Goal: Find specific page/section: Find specific page/section

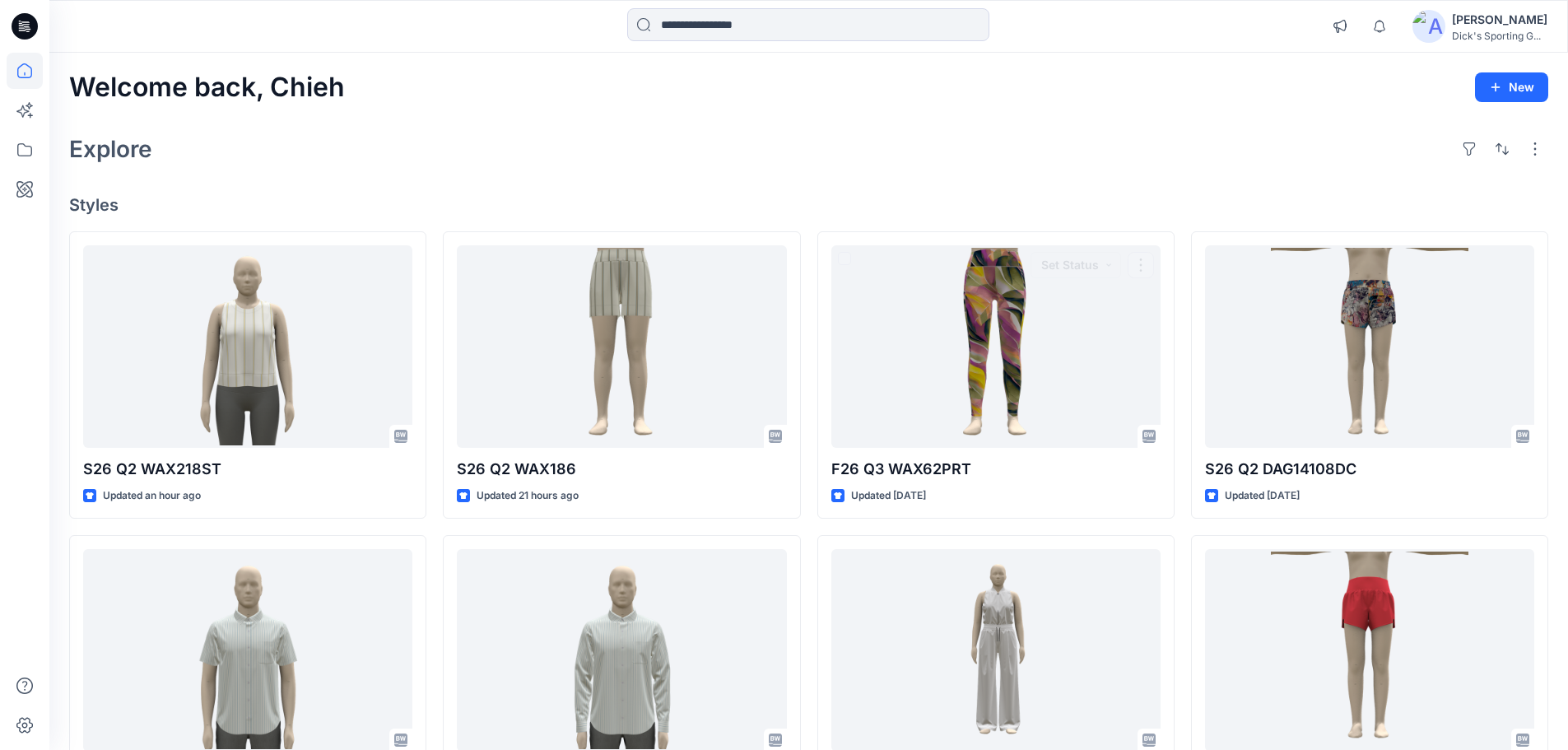
click at [940, 153] on div "Explore" at bounding box center [809, 149] width 1479 height 40
click at [815, 173] on div "Welcome back, Chieh New Explore Styles S26 Q2 WAX218ST Updated 17 hours ago S26…" at bounding box center [809, 628] width 1519 height 1152
click at [14, 146] on icon at bounding box center [25, 150] width 36 height 36
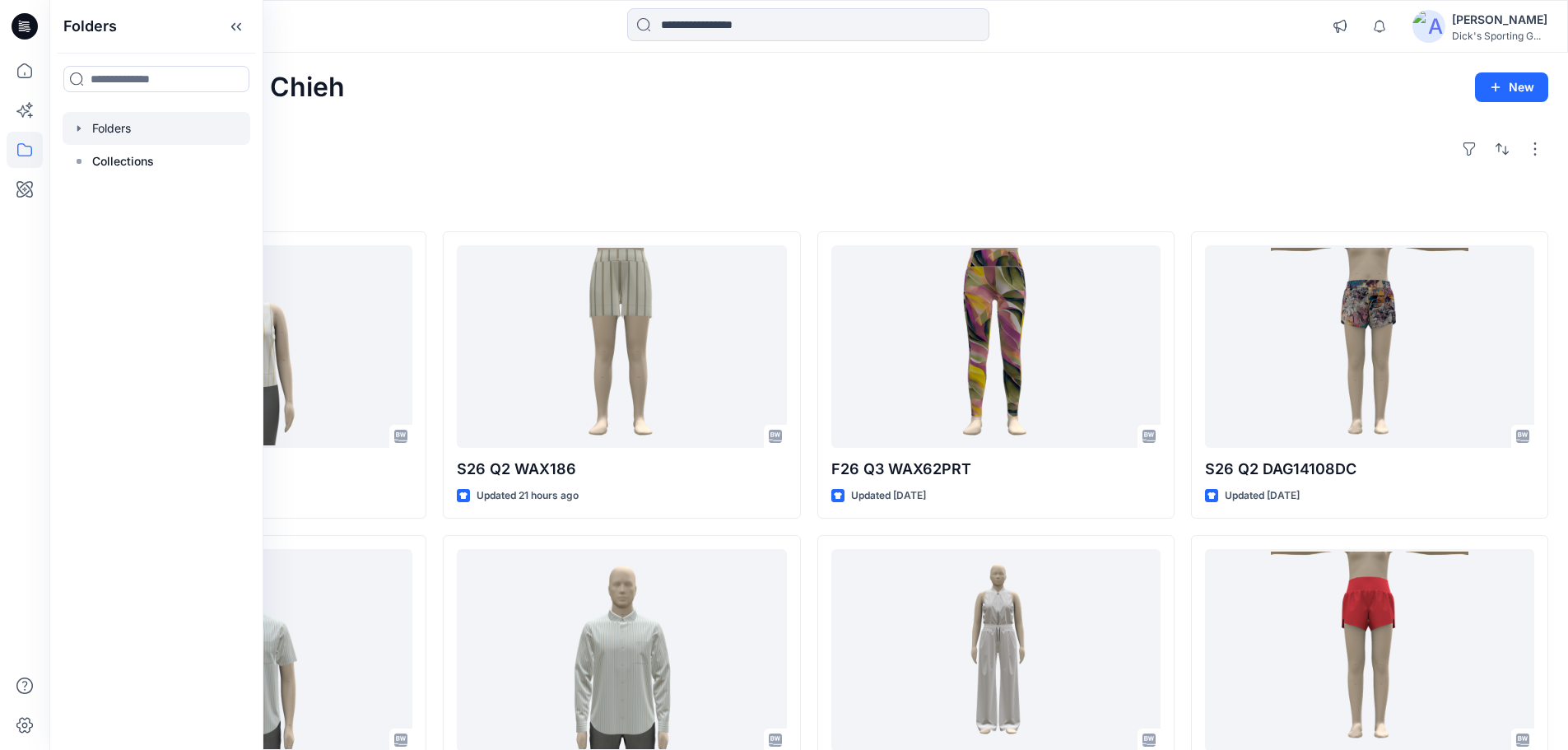
click at [81, 131] on icon "button" at bounding box center [79, 128] width 13 height 13
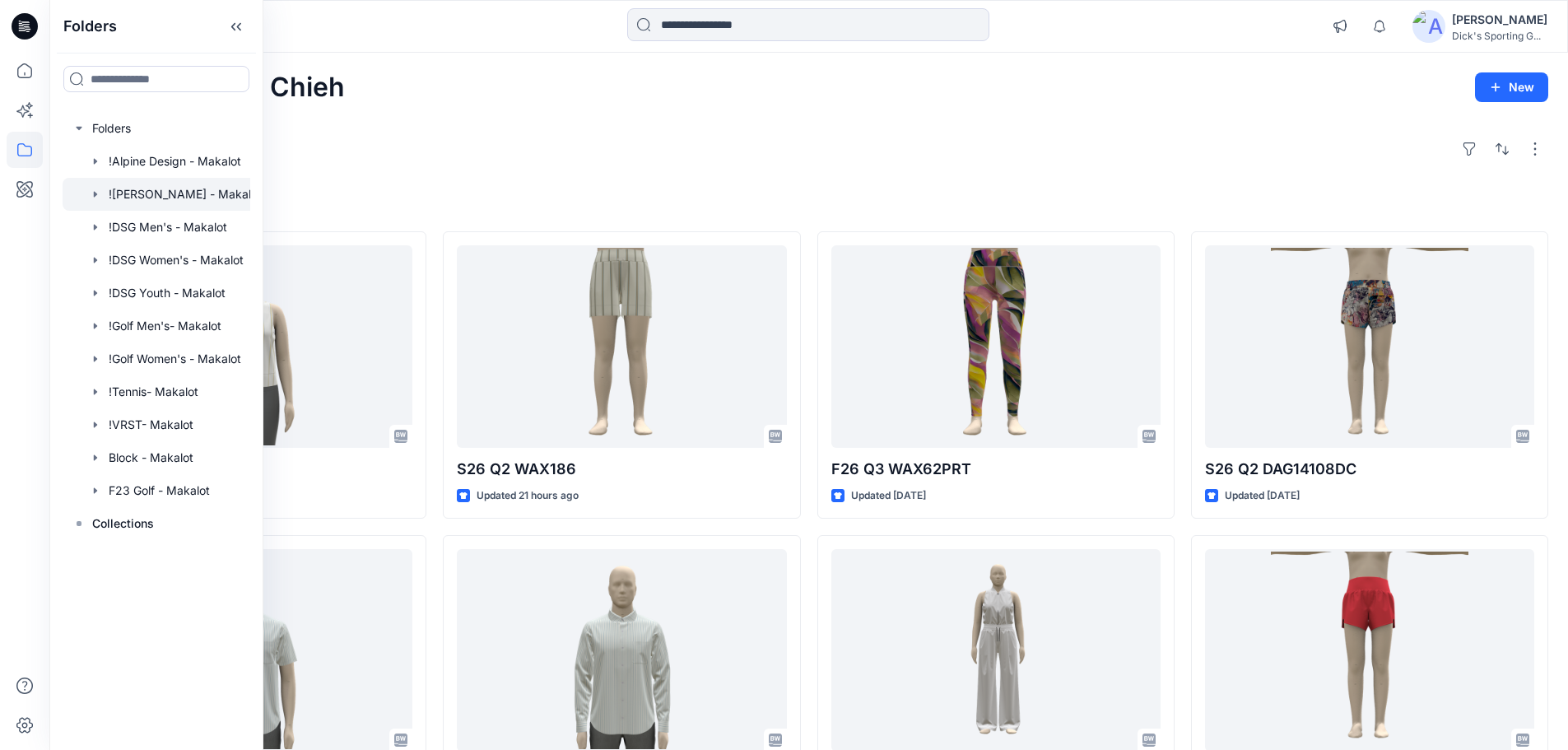
click at [95, 194] on icon "button" at bounding box center [96, 193] width 3 height 6
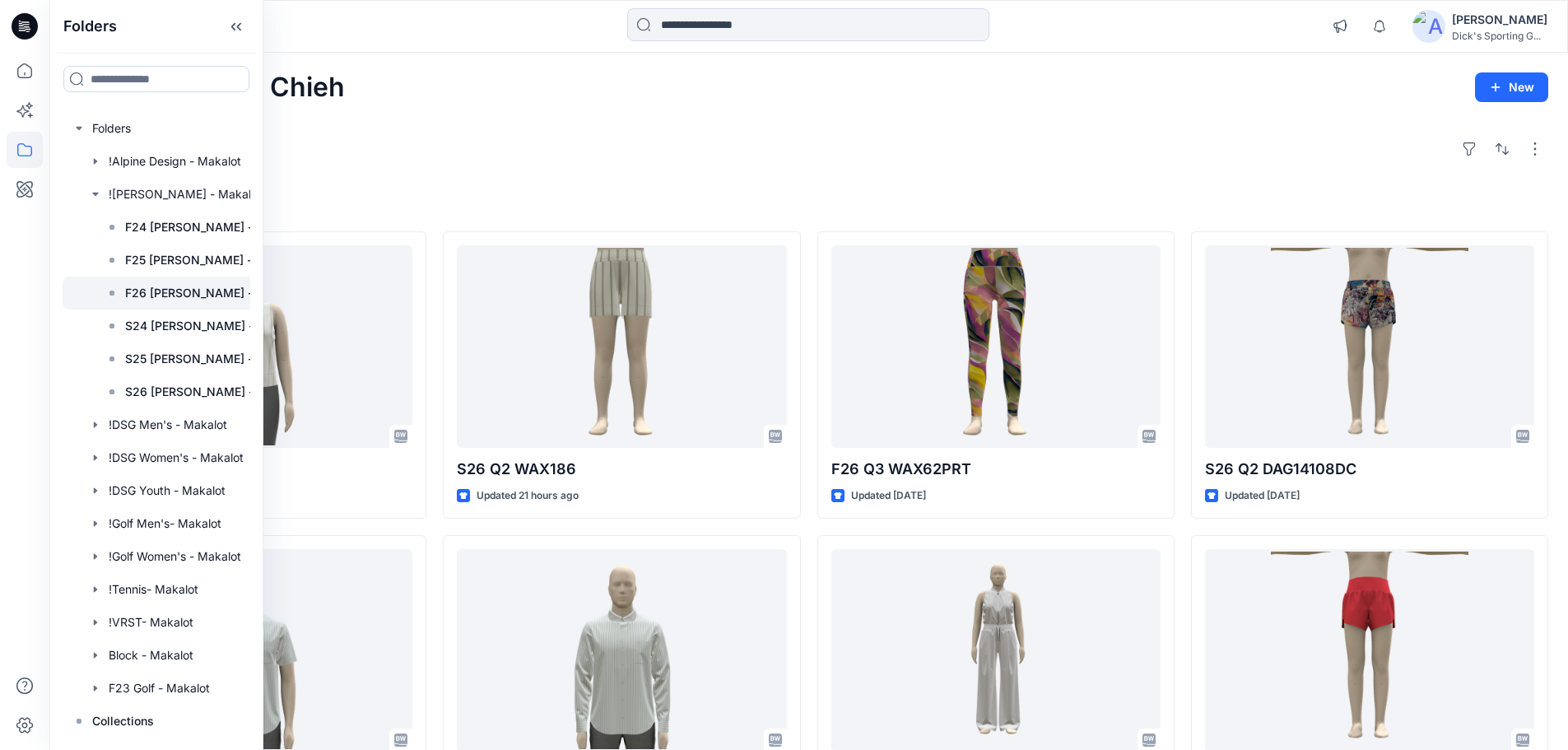
click at [170, 297] on p "F26 [PERSON_NAME] - Makalot Board" at bounding box center [212, 293] width 175 height 20
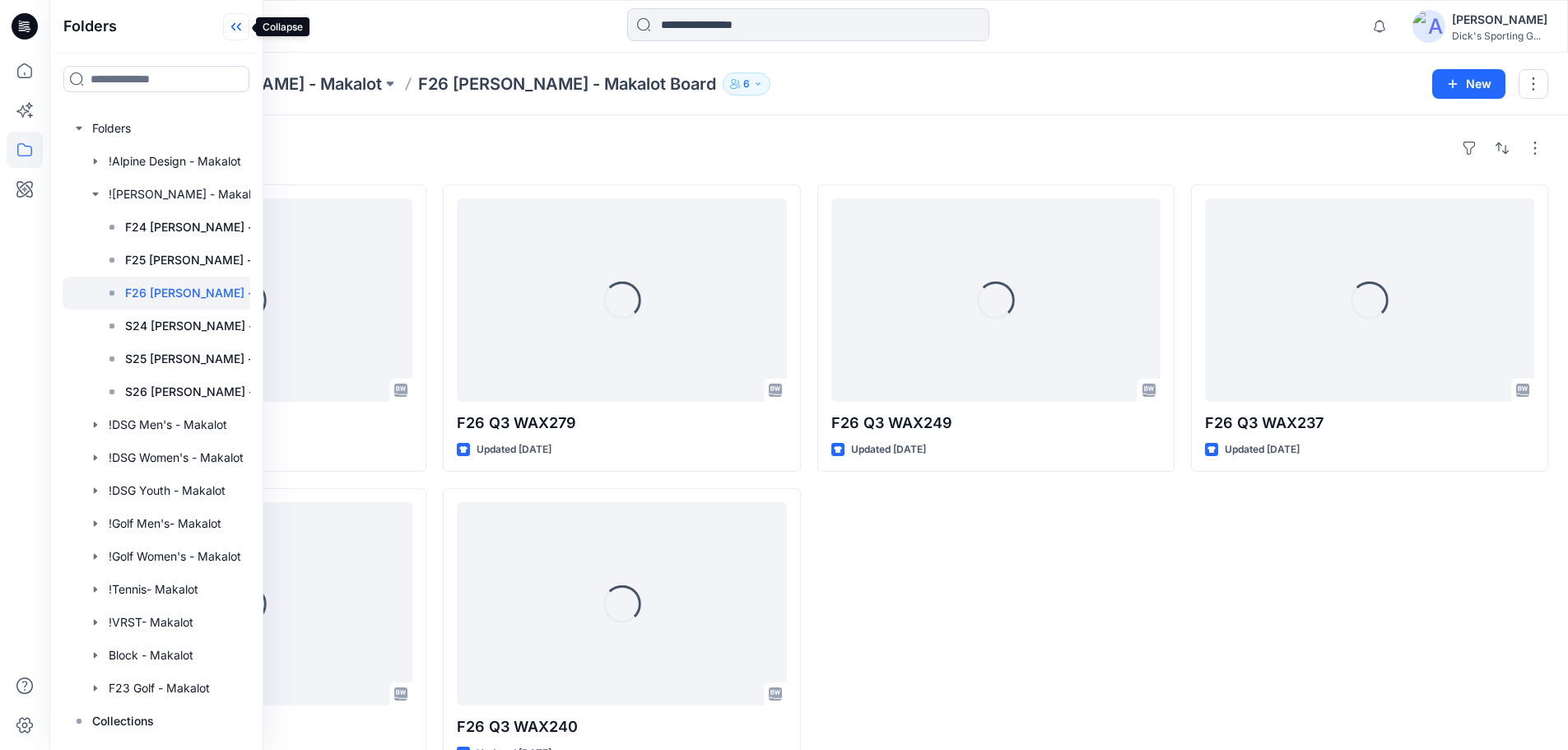
click at [237, 33] on icon at bounding box center [236, 26] width 26 height 27
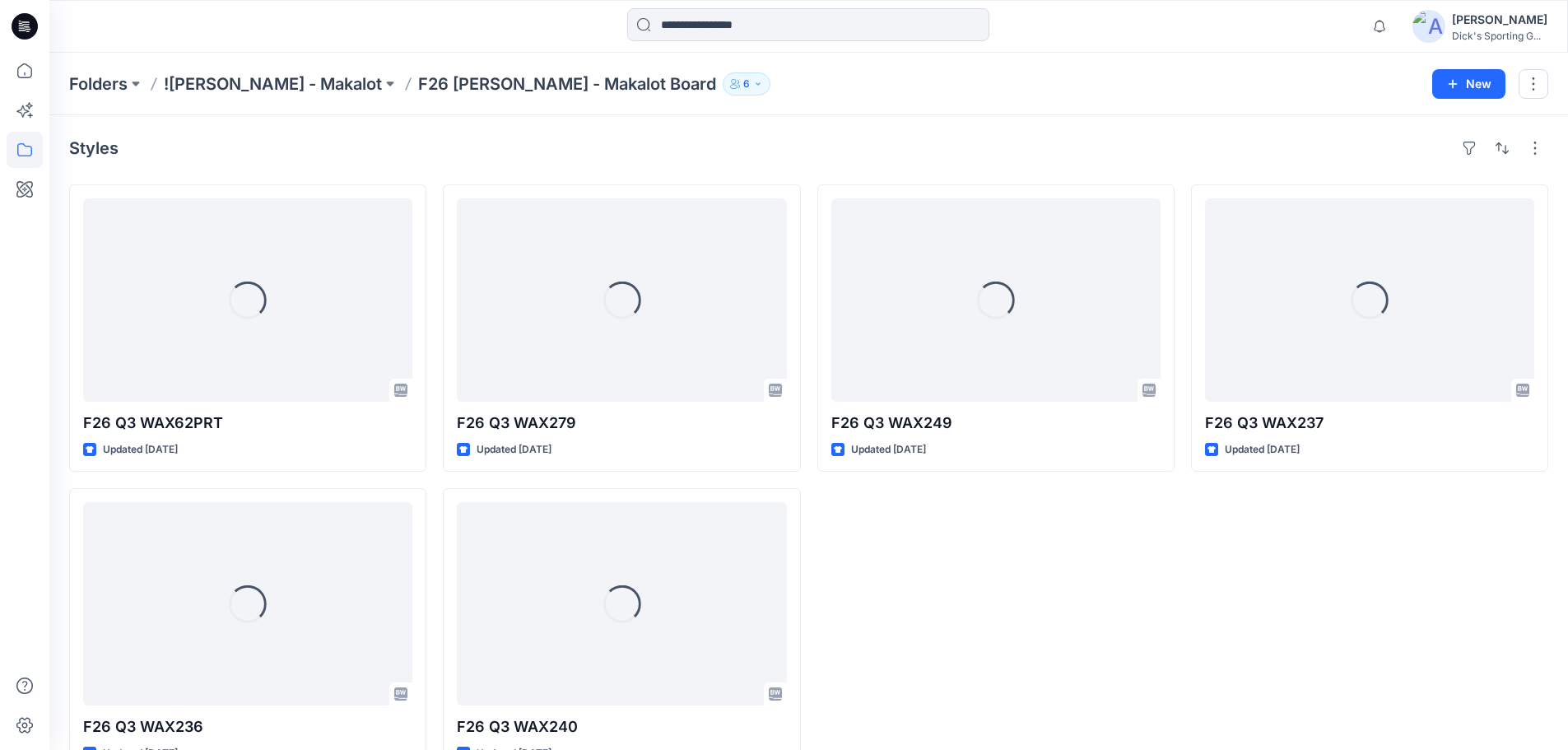
click at [1033, 571] on div "Loading... F26 Q3 WAX249 Updated 3 months ago" at bounding box center [996, 480] width 357 height 591
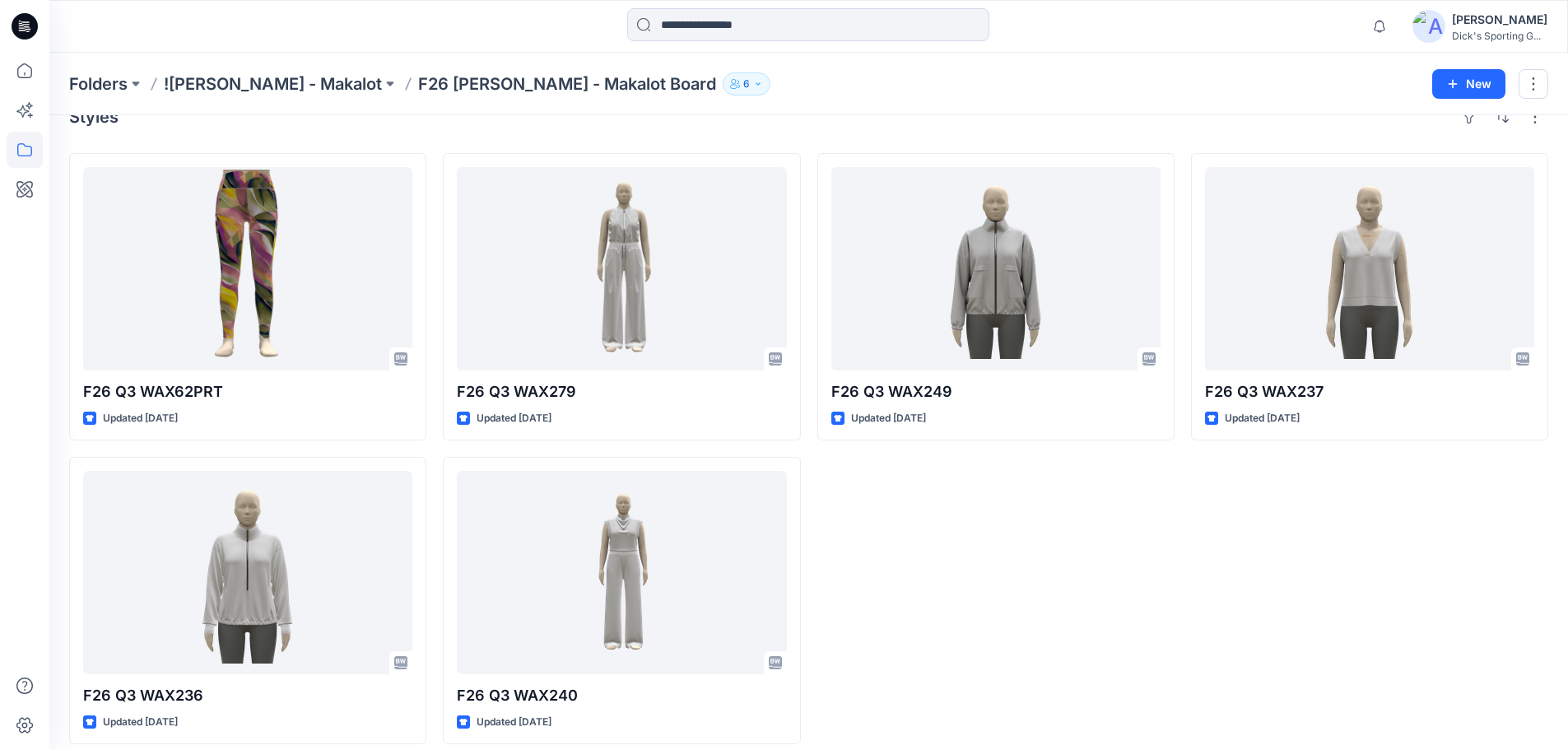
scroll to position [45, 0]
